Goal: Find specific page/section: Find specific page/section

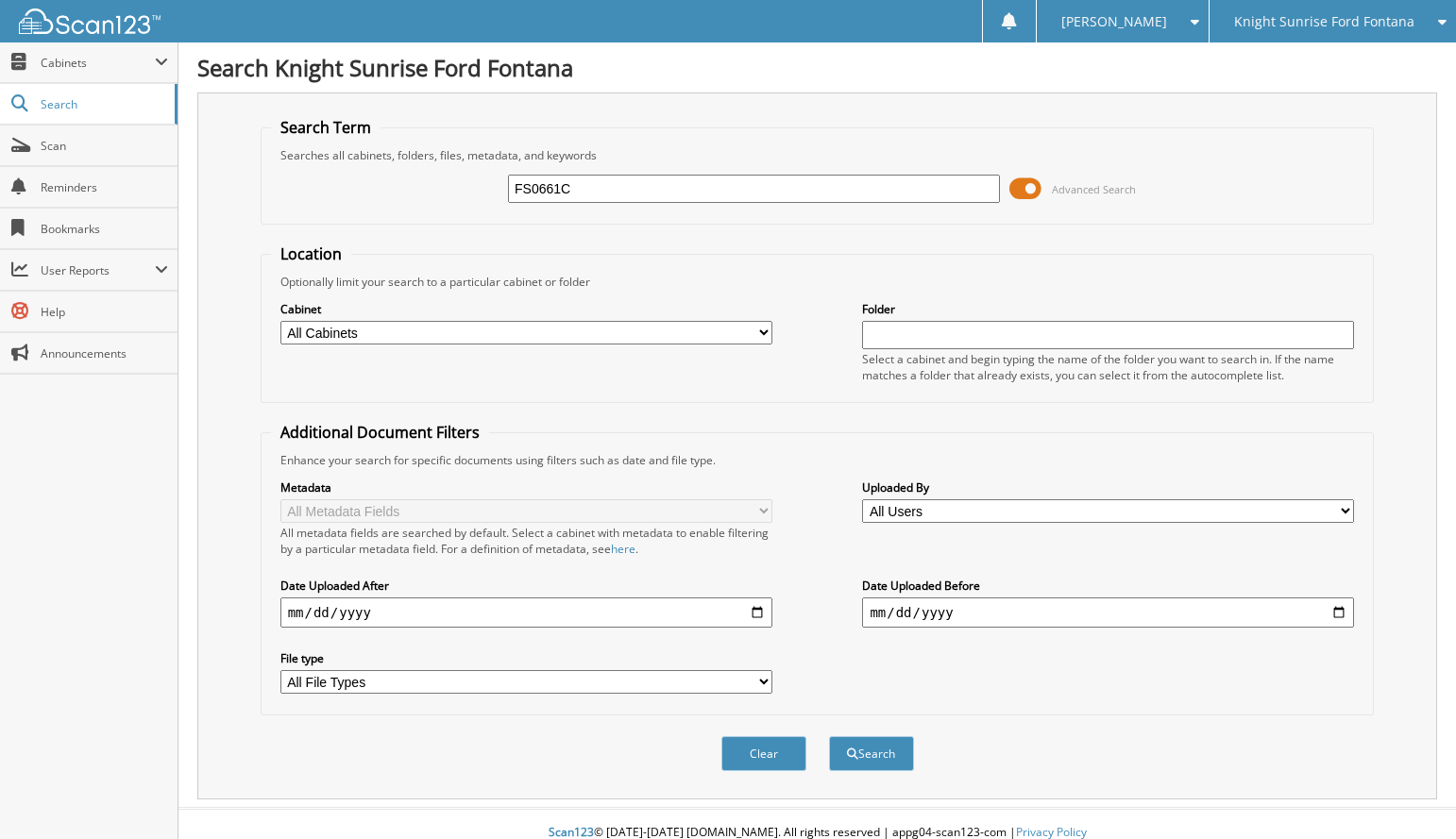
type input "FS0661C"
click at [829, 736] on button "Search" at bounding box center [871, 753] width 85 height 35
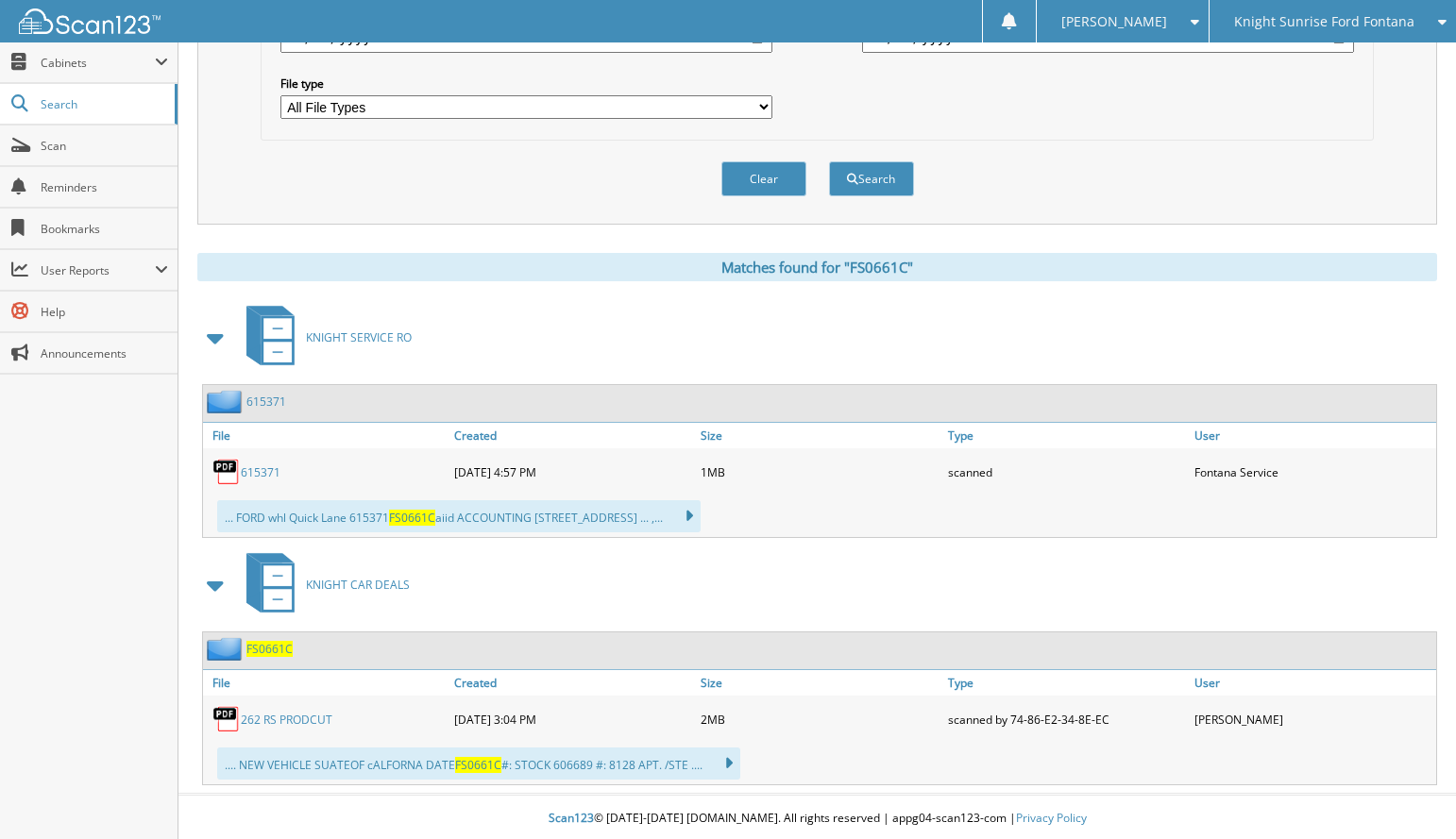
scroll to position [579, 0]
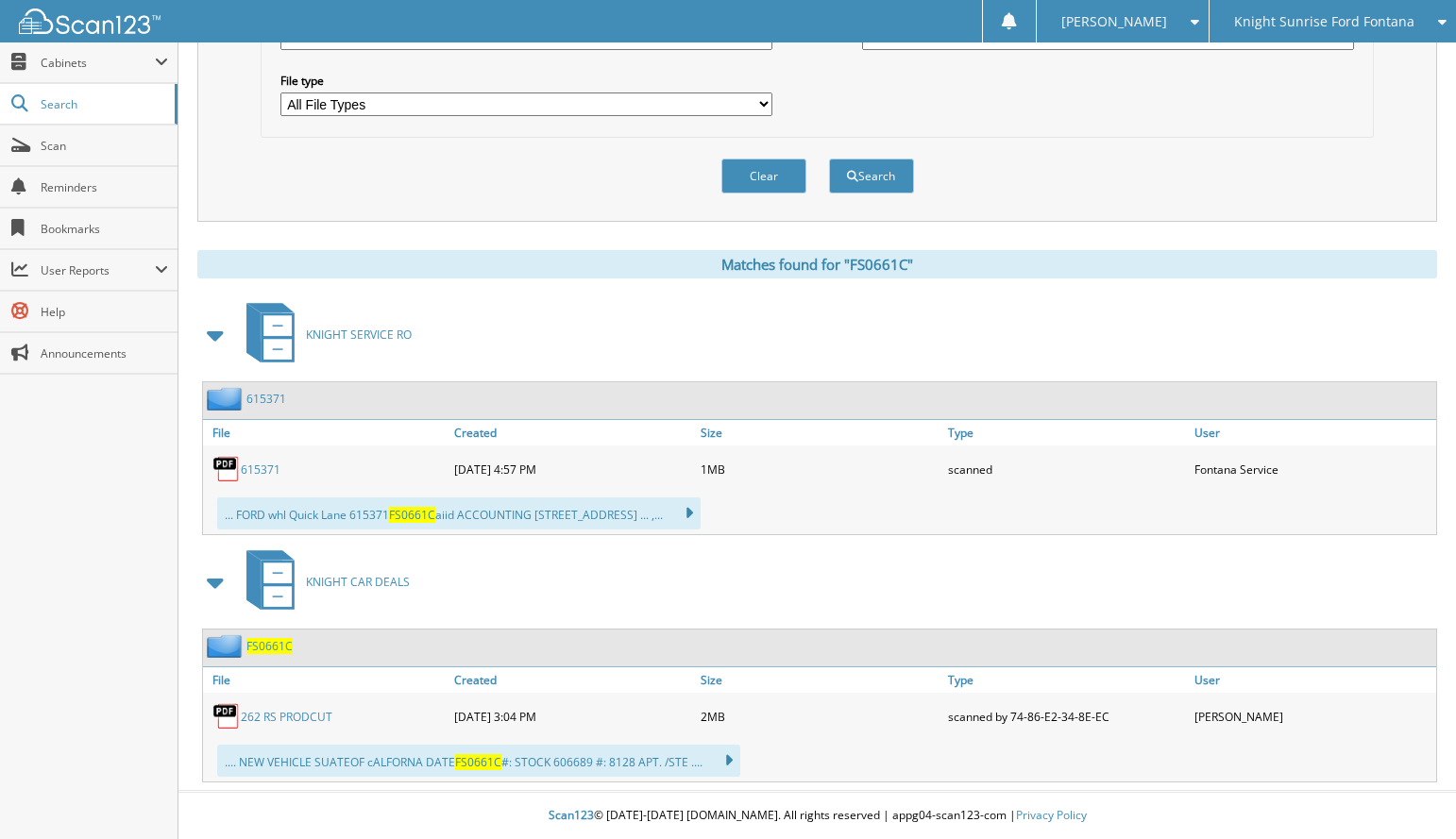
click at [281, 718] on link "262 RS PRODCUT" at bounding box center [287, 717] width 92 height 16
